Goal: Transaction & Acquisition: Download file/media

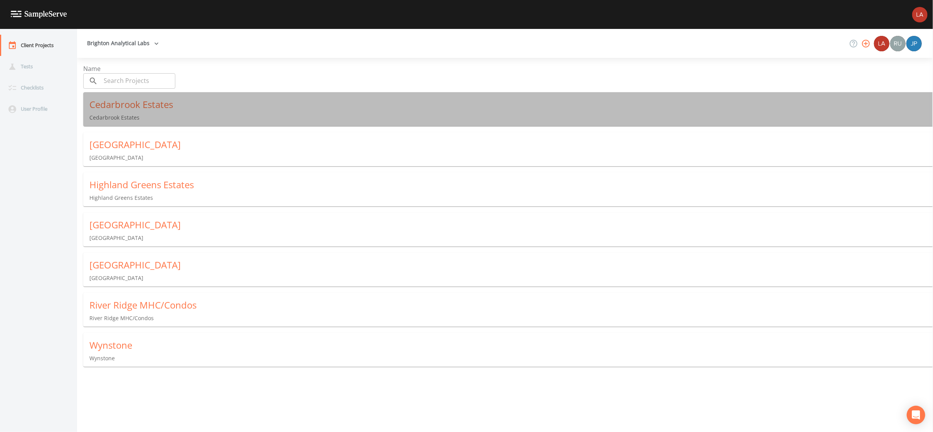
click at [106, 100] on div "Cedarbrook Estates" at bounding box center [510, 104] width 843 height 12
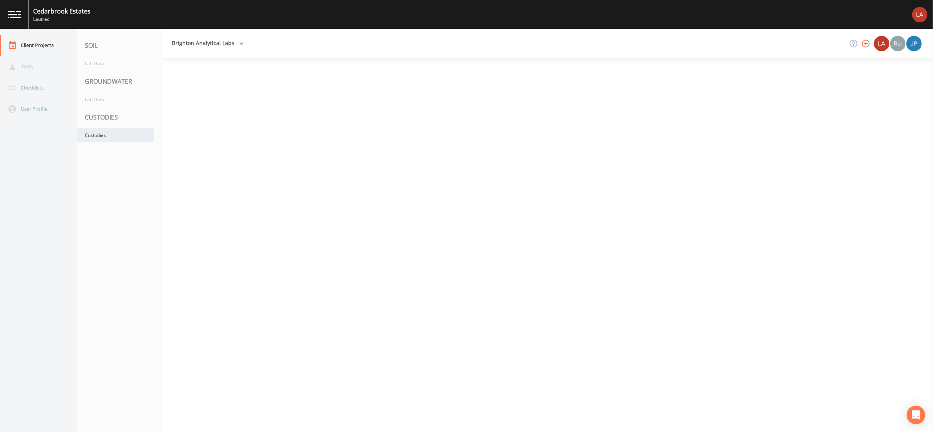
click at [85, 133] on div "Custodies" at bounding box center [115, 135] width 77 height 14
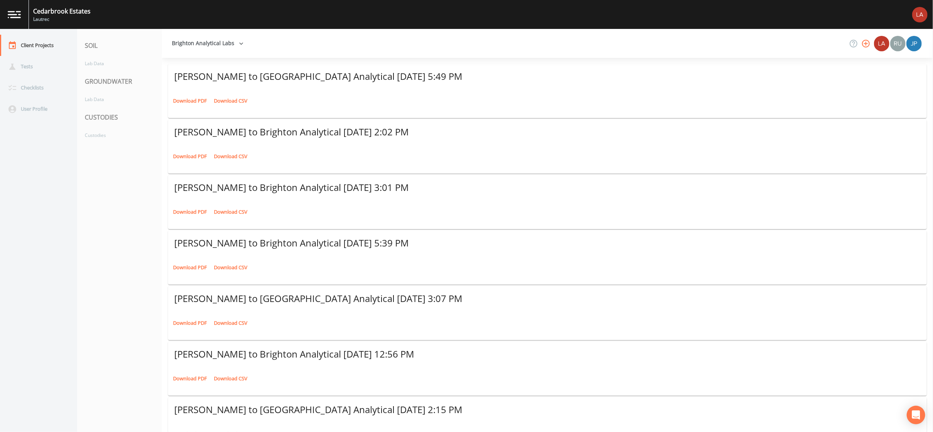
click at [191, 95] on link "Download PDF" at bounding box center [190, 101] width 38 height 12
